Goal: Task Accomplishment & Management: Manage account settings

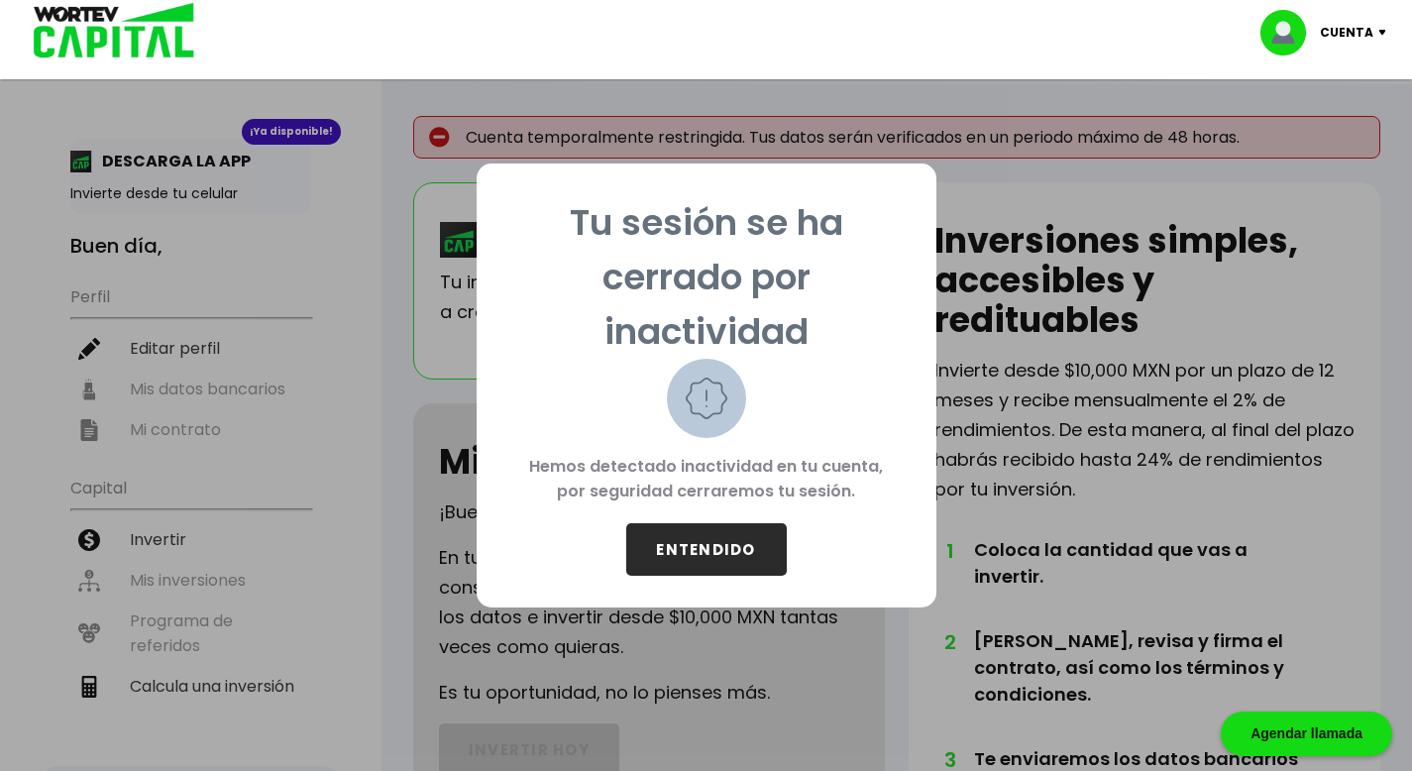
click at [737, 534] on button "ENTENDIDO" at bounding box center [706, 549] width 161 height 53
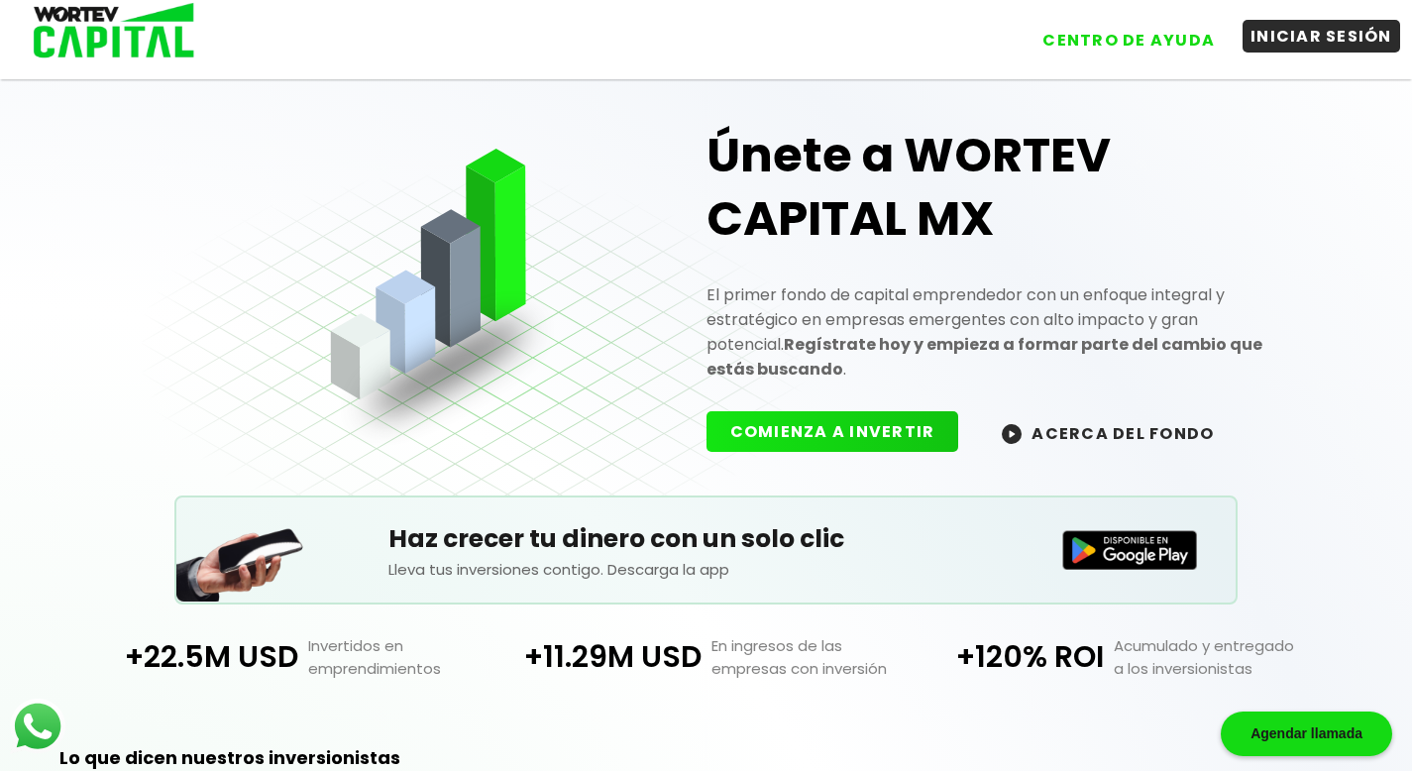
click at [1296, 50] on button "INICIAR SESIÓN" at bounding box center [1322, 36] width 158 height 33
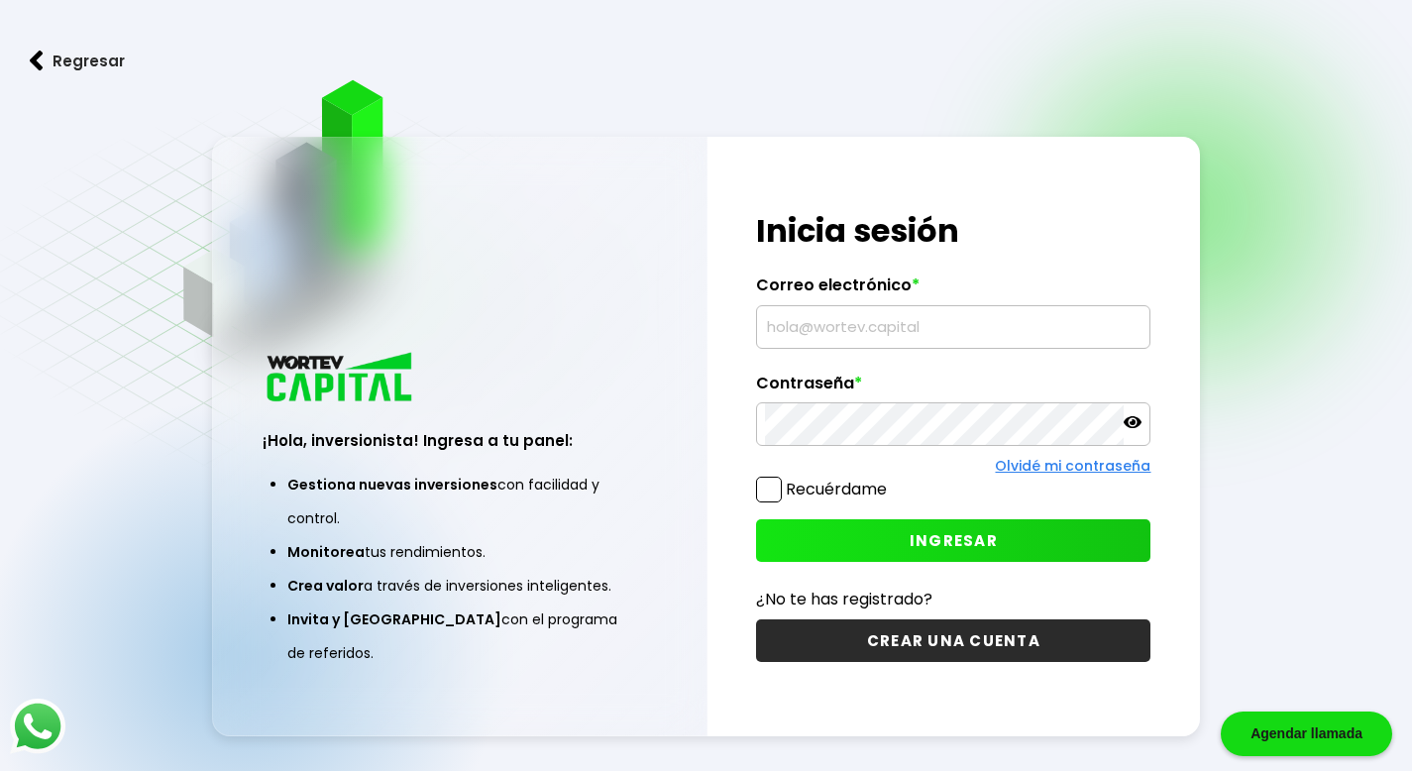
type input "[EMAIL_ADDRESS][DOMAIN_NAME]"
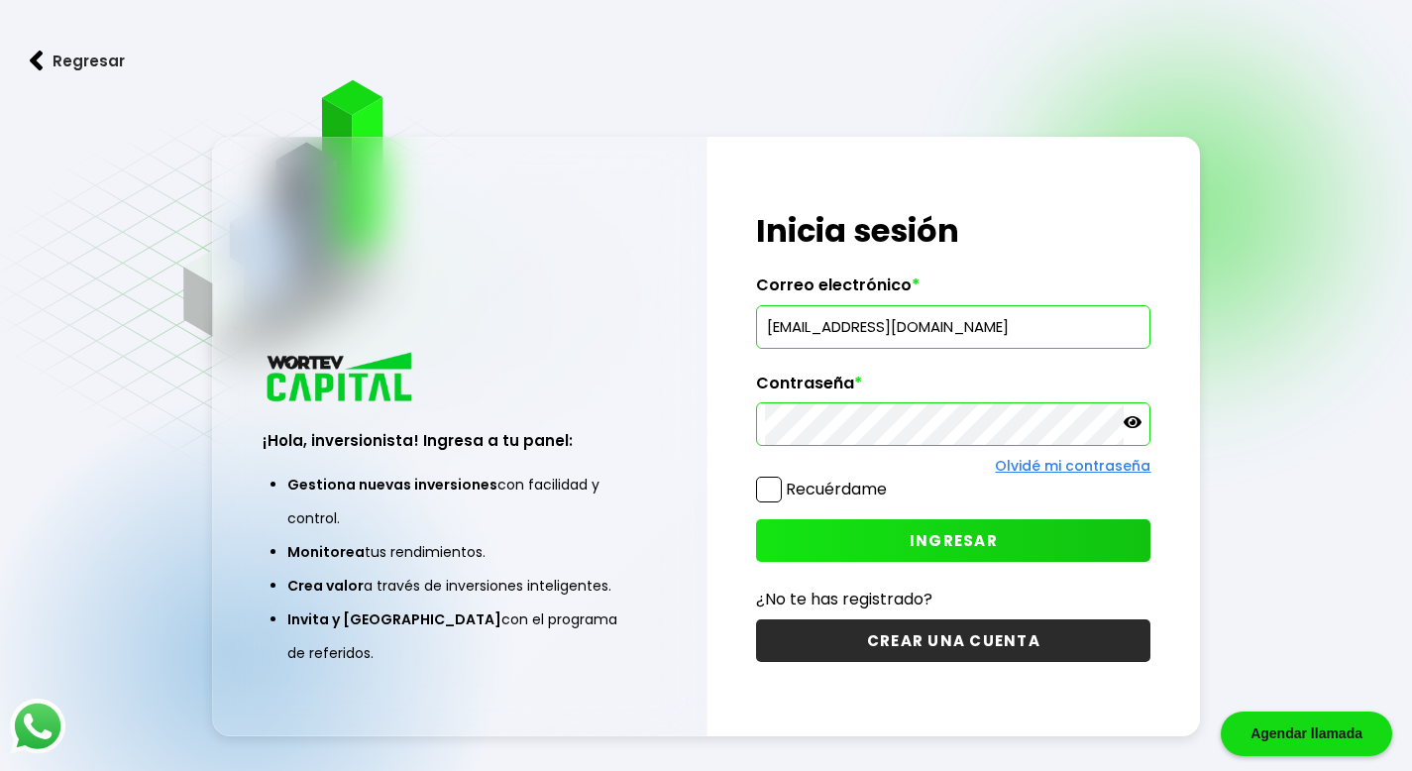
click at [774, 485] on span at bounding box center [769, 490] width 26 height 26
click at [891, 480] on input "Recuérdame" at bounding box center [891, 480] width 0 height 0
click at [894, 554] on button "INGRESAR" at bounding box center [953, 540] width 394 height 43
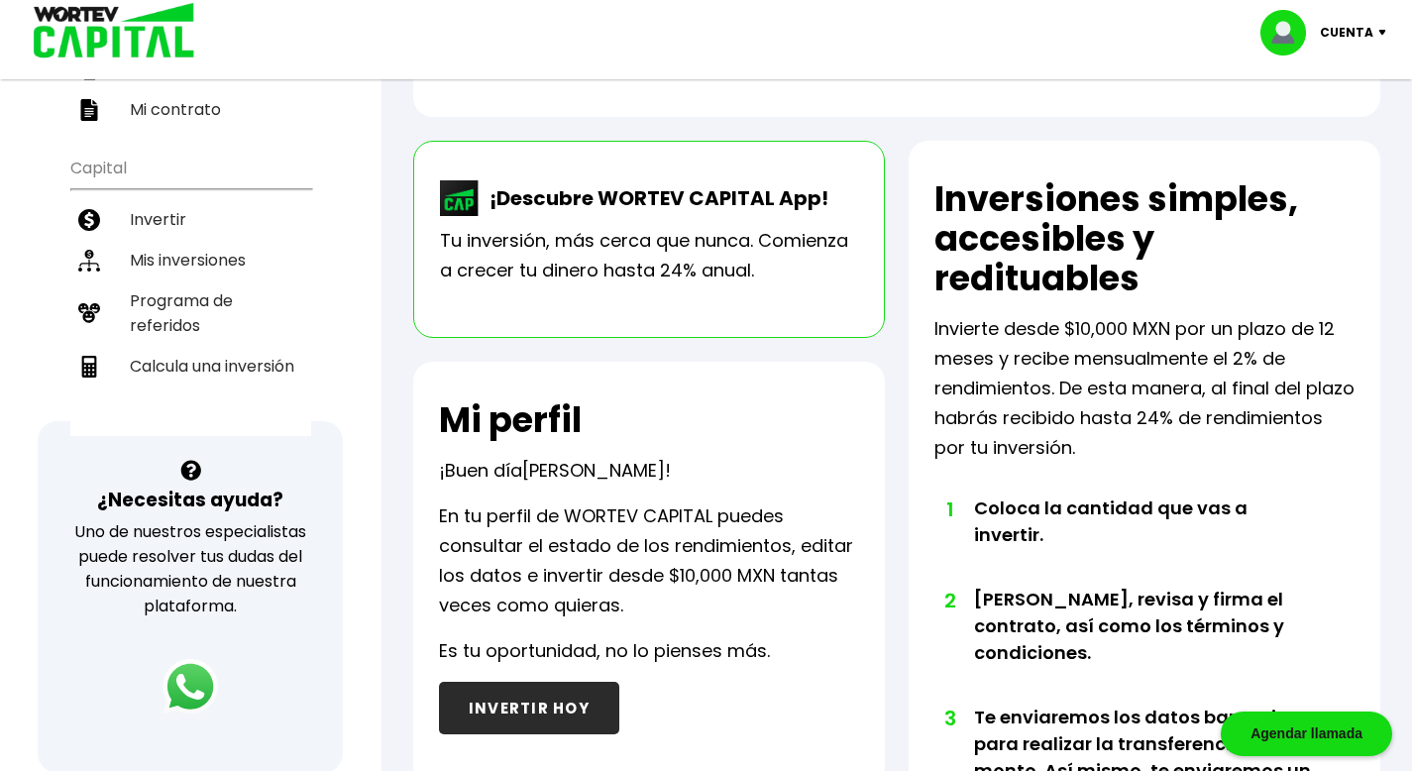
scroll to position [286, 0]
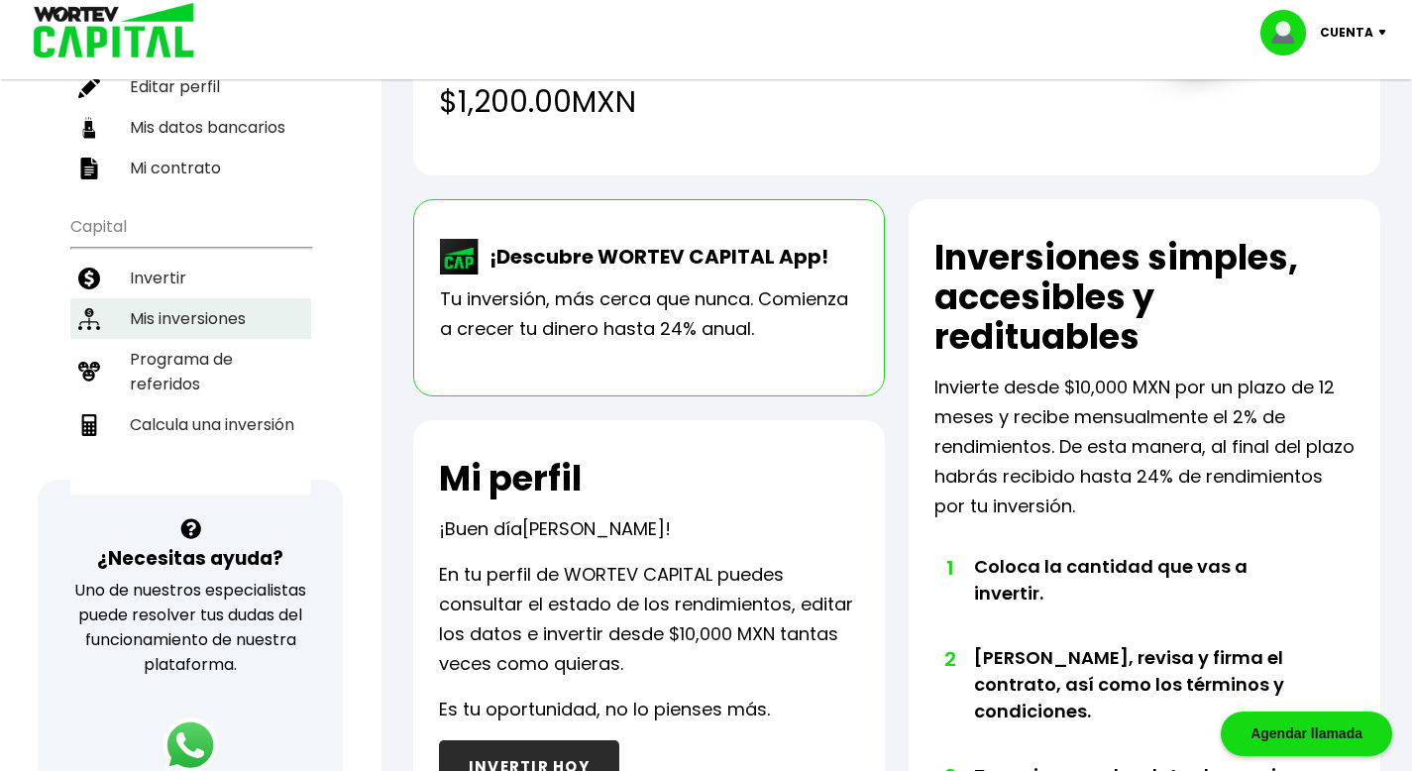
click at [148, 298] on li "Mis inversiones" at bounding box center [190, 318] width 241 height 41
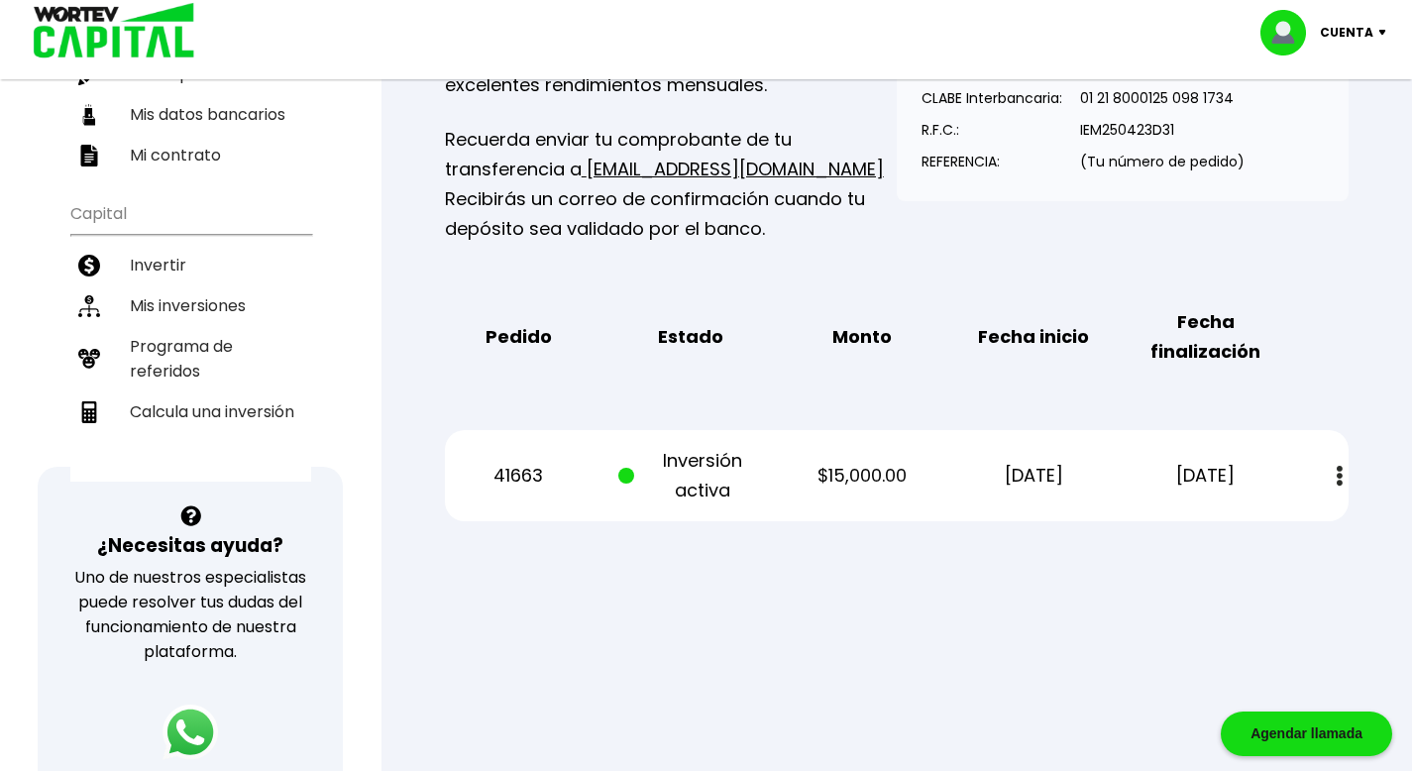
scroll to position [321, 0]
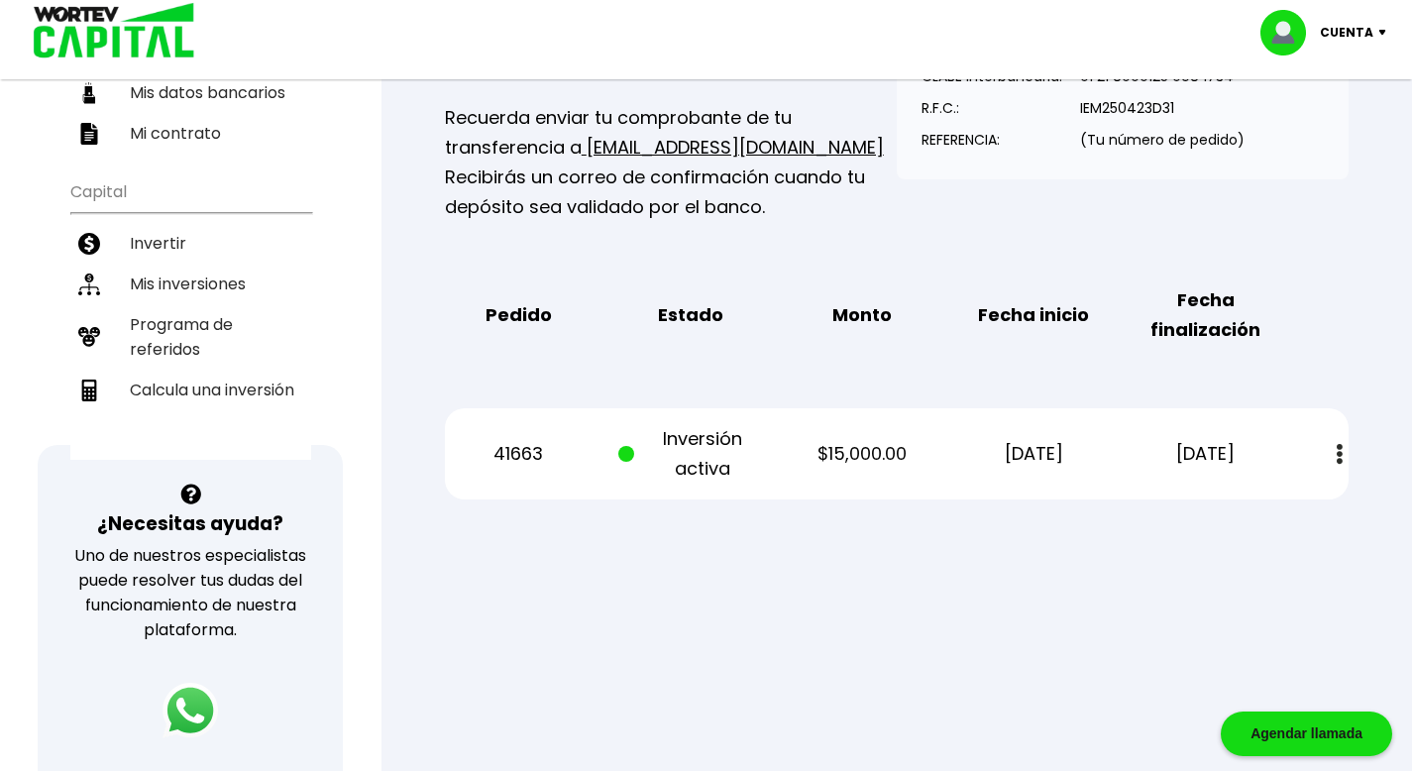
click at [1343, 450] on button at bounding box center [1340, 454] width 28 height 43
